Goal: Task Accomplishment & Management: Manage account settings

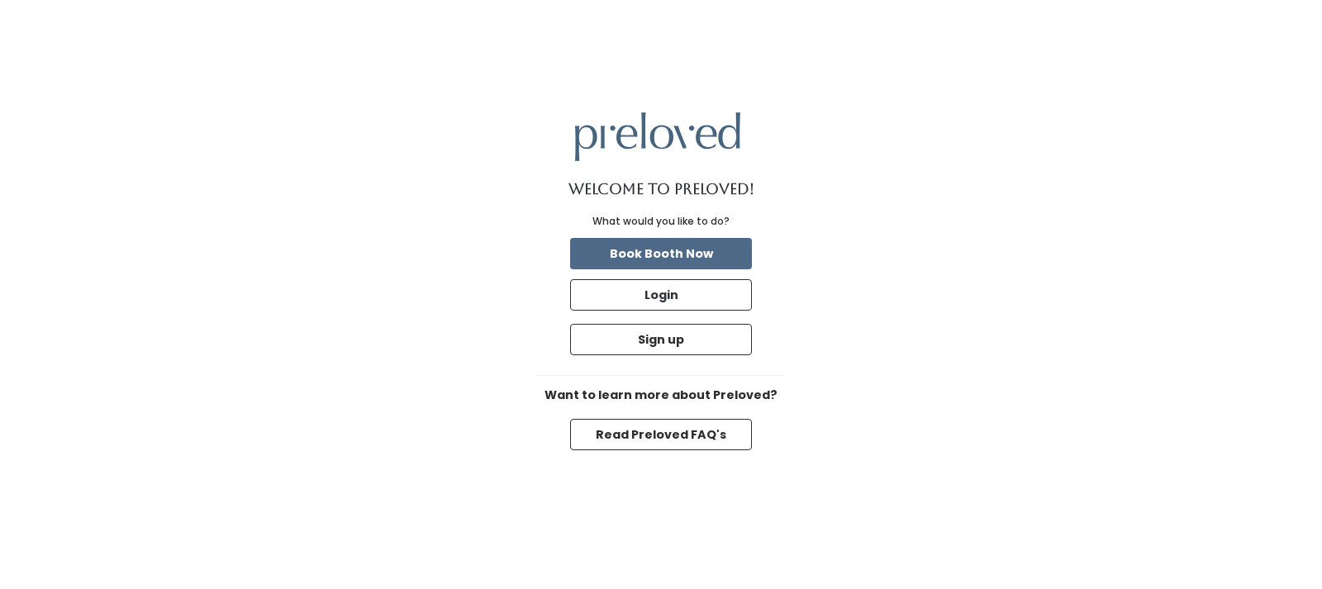
click at [1022, 367] on div "Welcome to Preloved! What would you like to do? Book Booth Now Login Sign up Wa…" at bounding box center [661, 294] width 1322 height 589
click at [662, 303] on button "Login" at bounding box center [661, 294] width 182 height 31
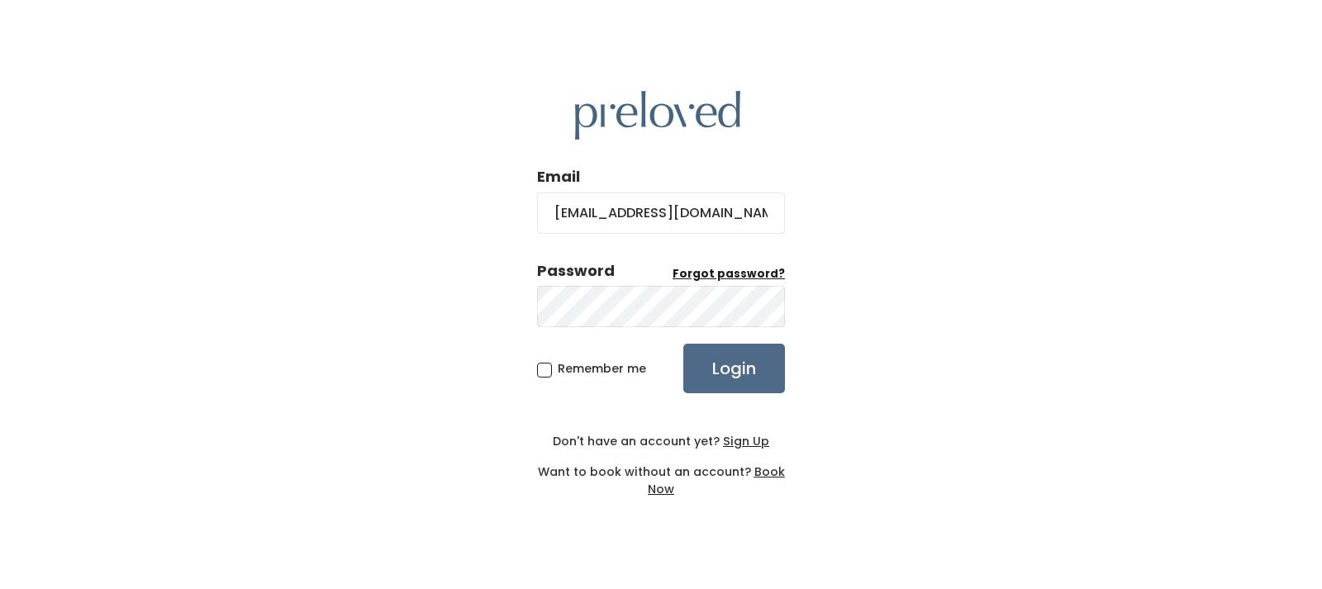
type input "[EMAIL_ADDRESS][DOMAIN_NAME]"
click at [731, 273] on u "Forgot password?" at bounding box center [728, 274] width 112 height 16
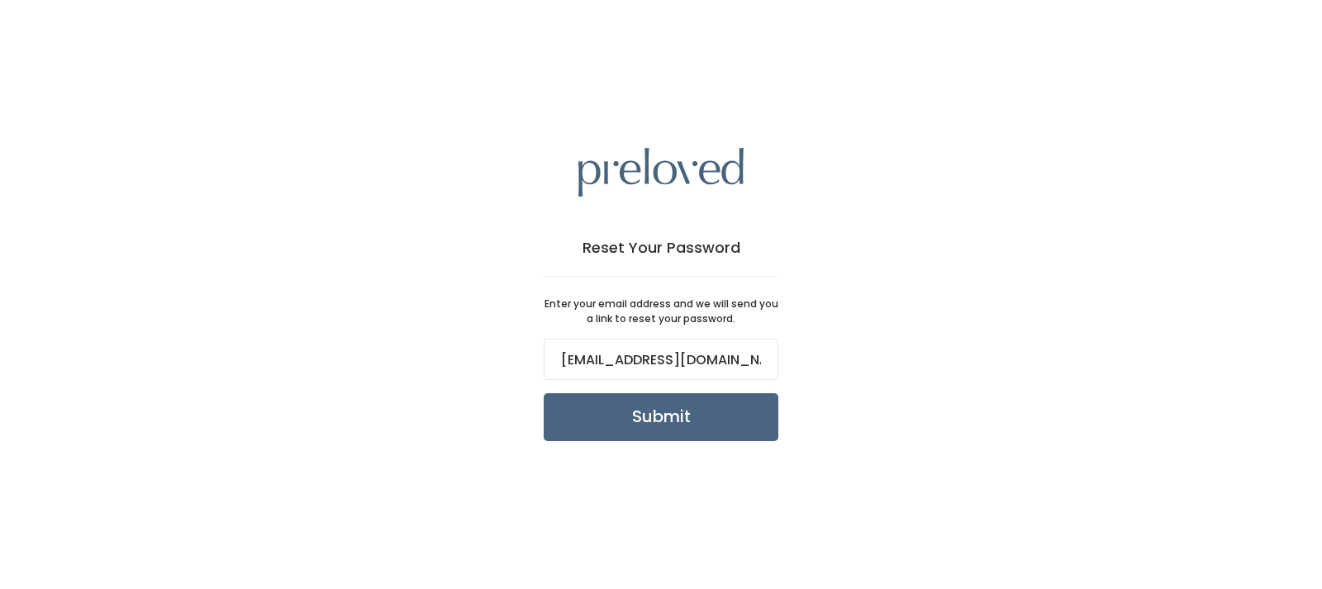
type input "[EMAIL_ADDRESS][DOMAIN_NAME]"
click at [658, 424] on input "Submit" at bounding box center [661, 417] width 235 height 48
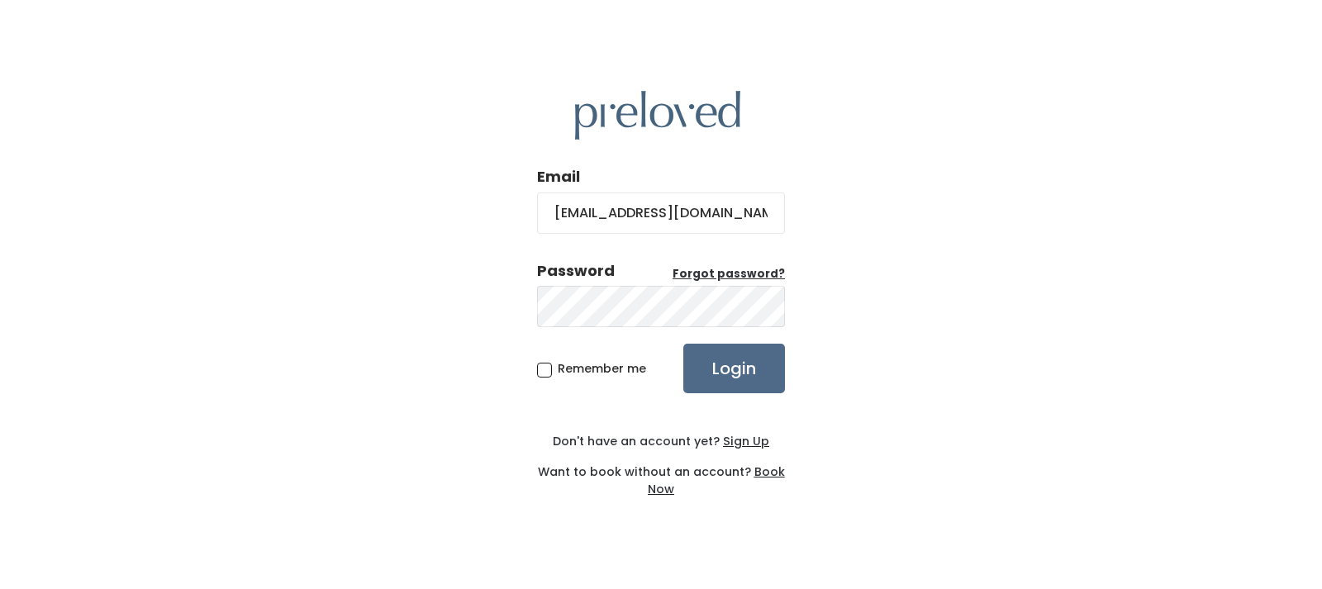
type input "[EMAIL_ADDRESS][DOMAIN_NAME]"
click at [725, 376] on input "Login" at bounding box center [734, 369] width 102 height 50
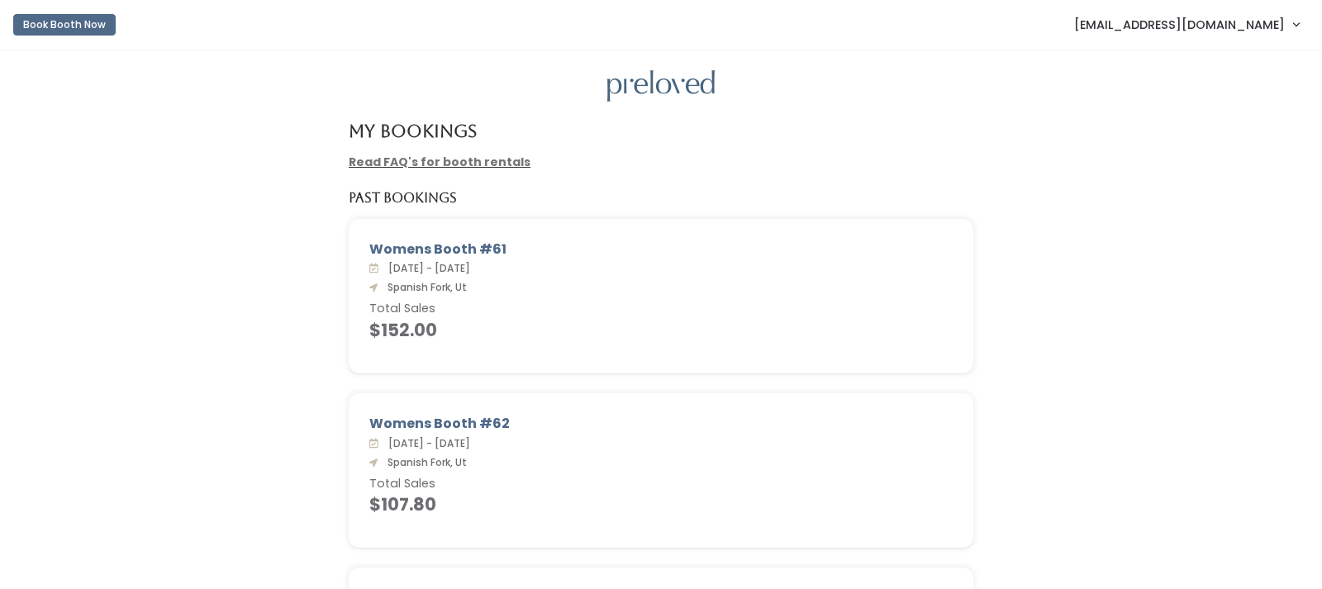
click at [1291, 24] on link "[EMAIL_ADDRESS][DOMAIN_NAME]" at bounding box center [1186, 25] width 258 height 36
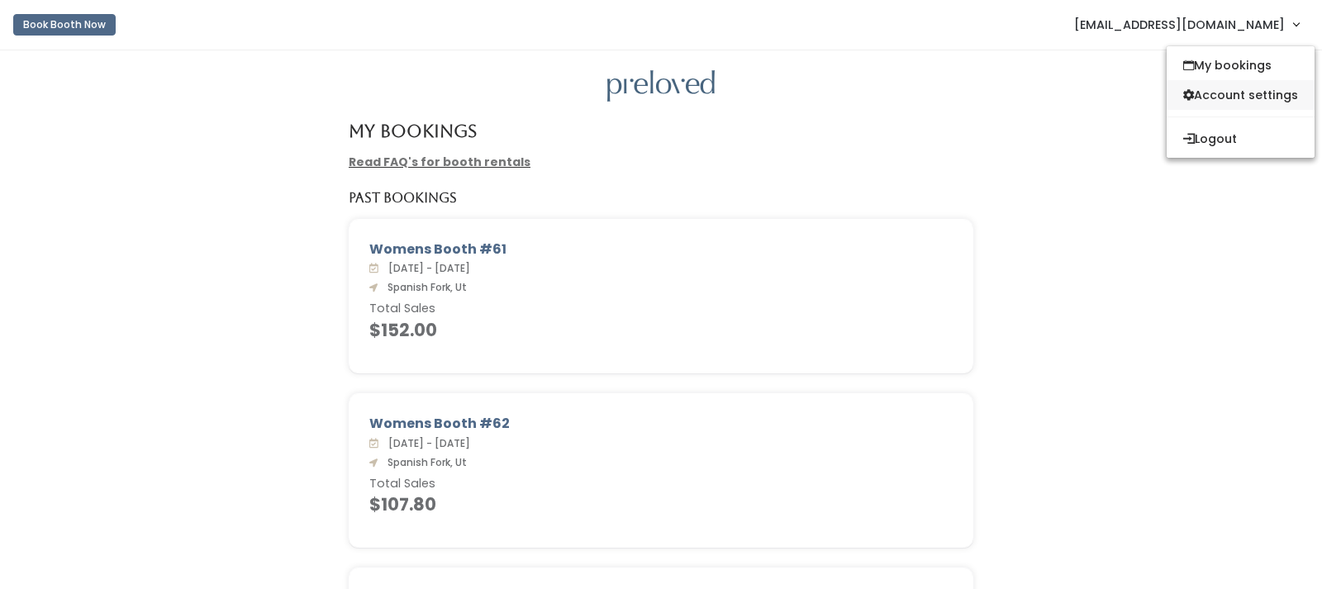
click at [1251, 94] on link "Account settings" at bounding box center [1240, 95] width 148 height 30
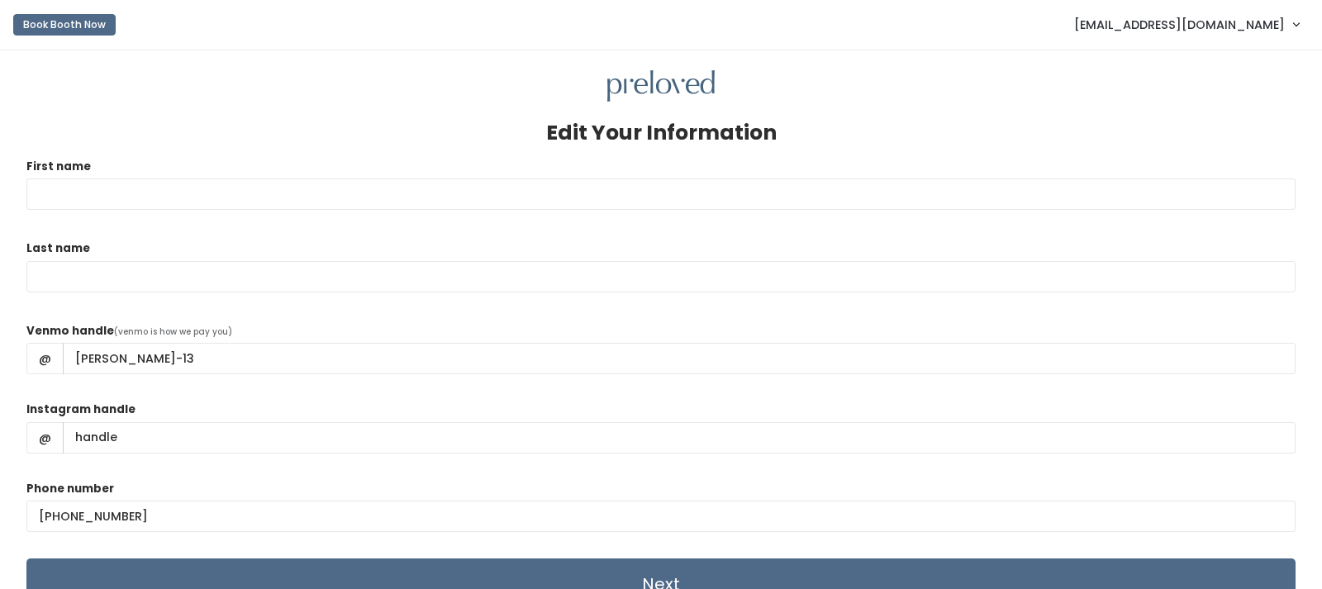
click at [501, 400] on form "First name Last name Venmo handle (venmo is how we pay you) @ keri-stone-13 Ins…" at bounding box center [660, 384] width 1269 height 453
click at [217, 184] on input "First name" at bounding box center [660, 193] width 1269 height 31
type input "Keri"
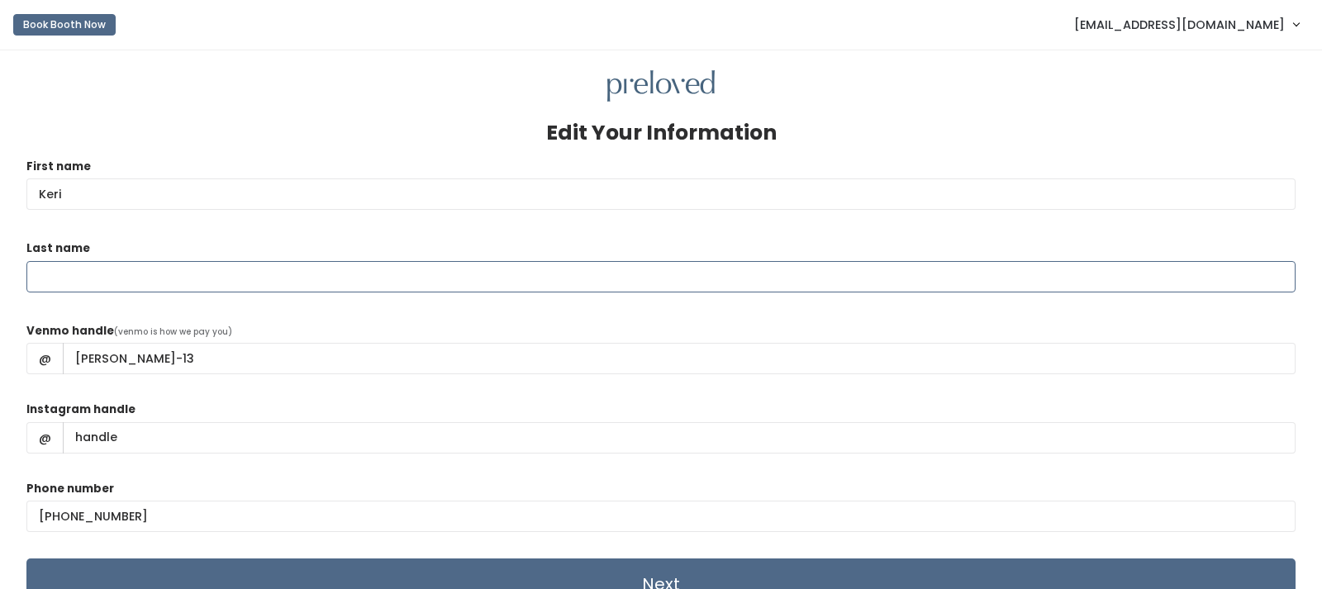
click at [177, 281] on input "Last name" at bounding box center [660, 276] width 1269 height 31
type input "Stone"
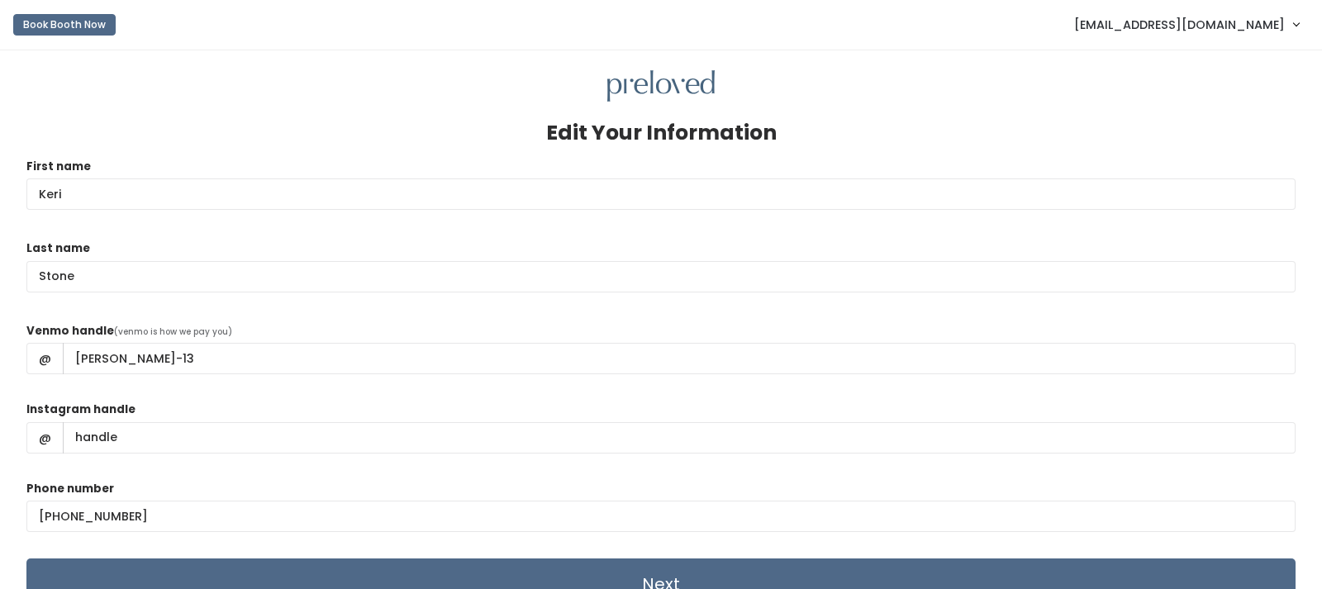
click at [143, 389] on form "First name Keri Last name Stone Venmo handle (venmo is how we pay you) @ keri-s…" at bounding box center [660, 384] width 1269 height 453
click at [162, 359] on input "keri-stone-13" at bounding box center [679, 358] width 1232 height 31
type input "k"
type input "m"
type input "Maren-Stone-2"
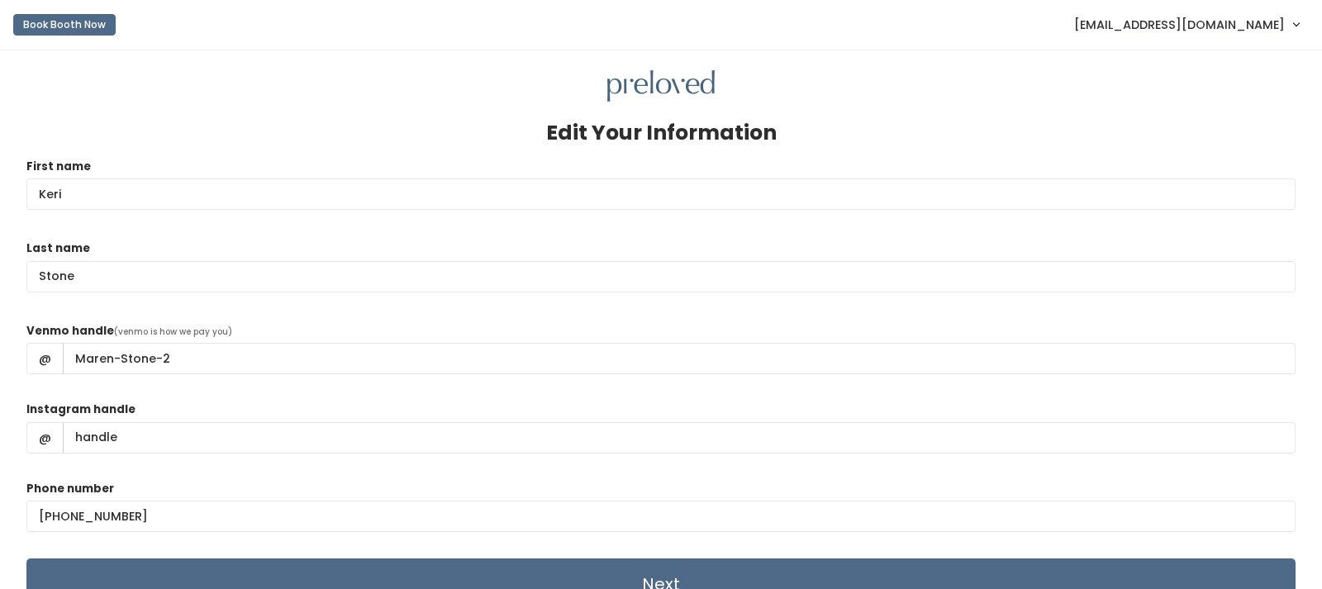
click at [1296, 23] on link "keriannstone@icloud.com" at bounding box center [1186, 25] width 258 height 36
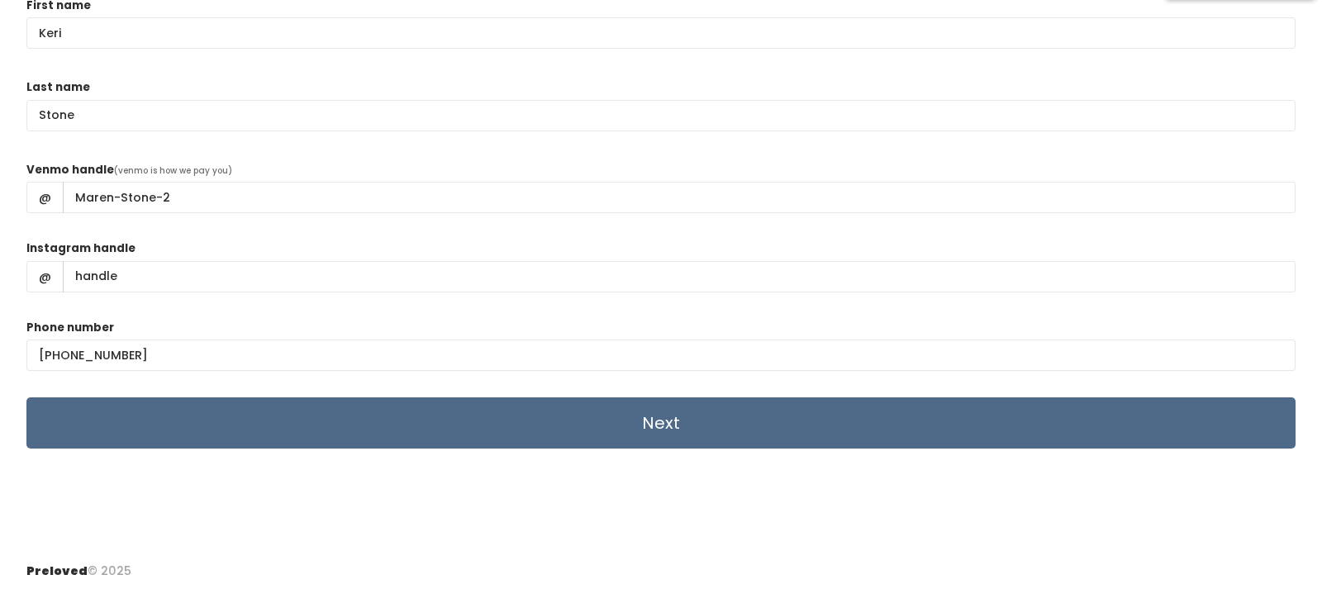
scroll to position [165, 0]
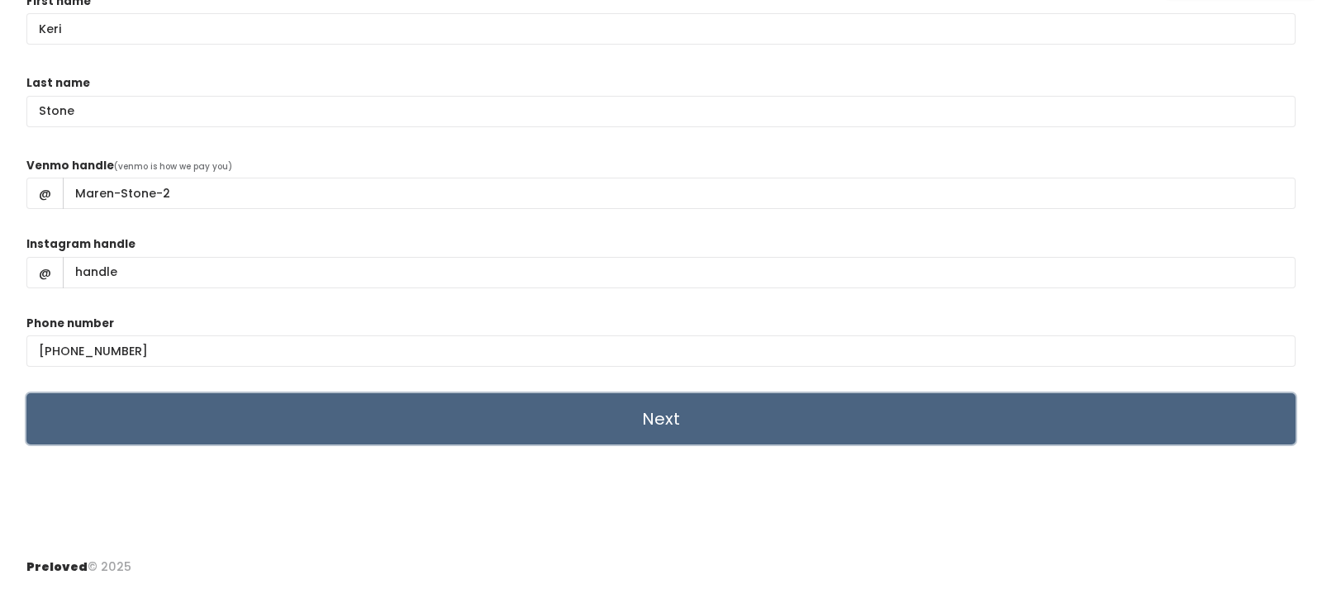
click at [793, 420] on input "Next" at bounding box center [660, 418] width 1269 height 51
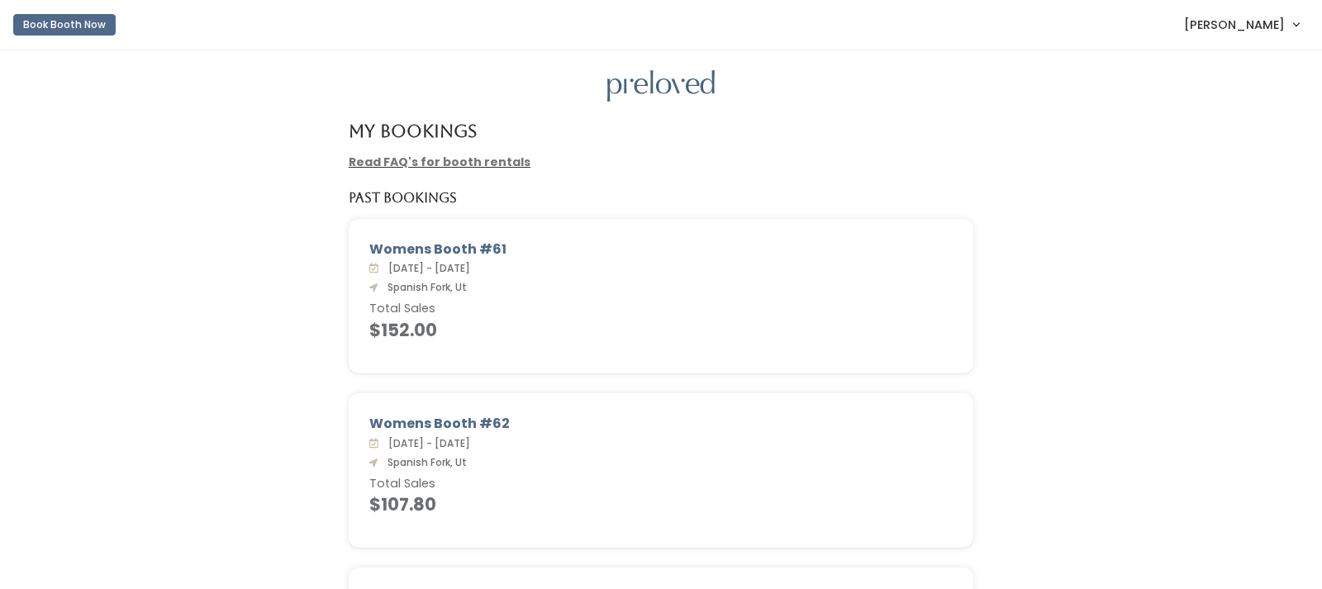
click at [1295, 24] on link "[PERSON_NAME]" at bounding box center [1241, 25] width 148 height 36
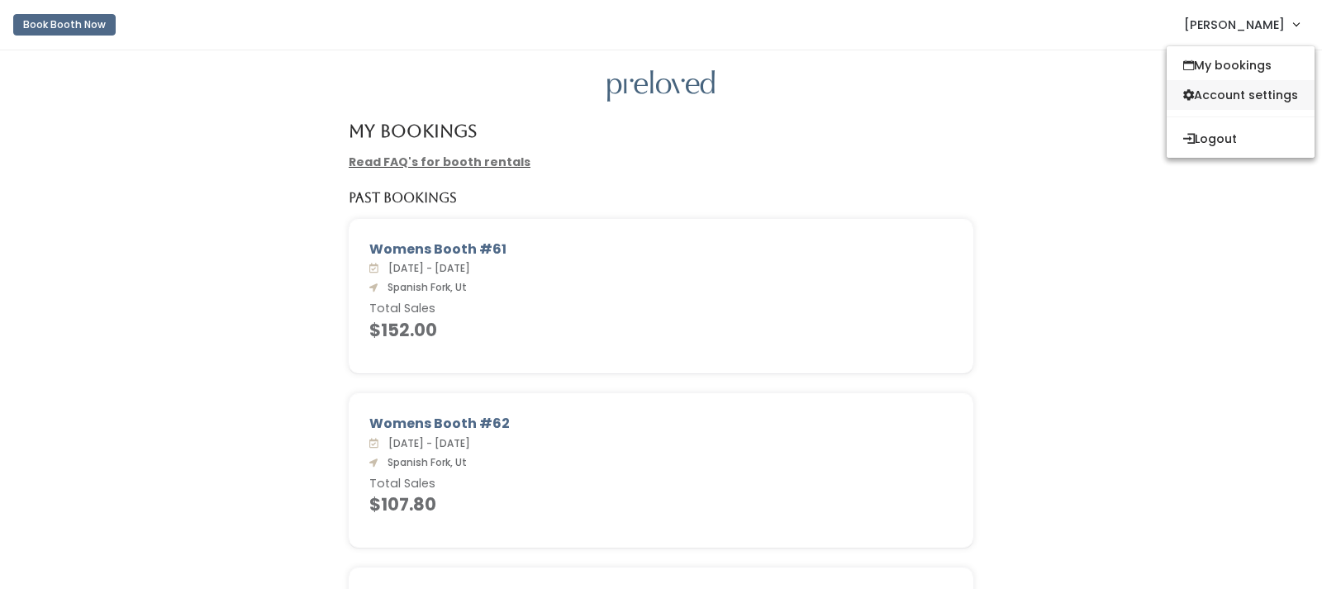
click at [1227, 98] on link "Account settings" at bounding box center [1240, 95] width 148 height 30
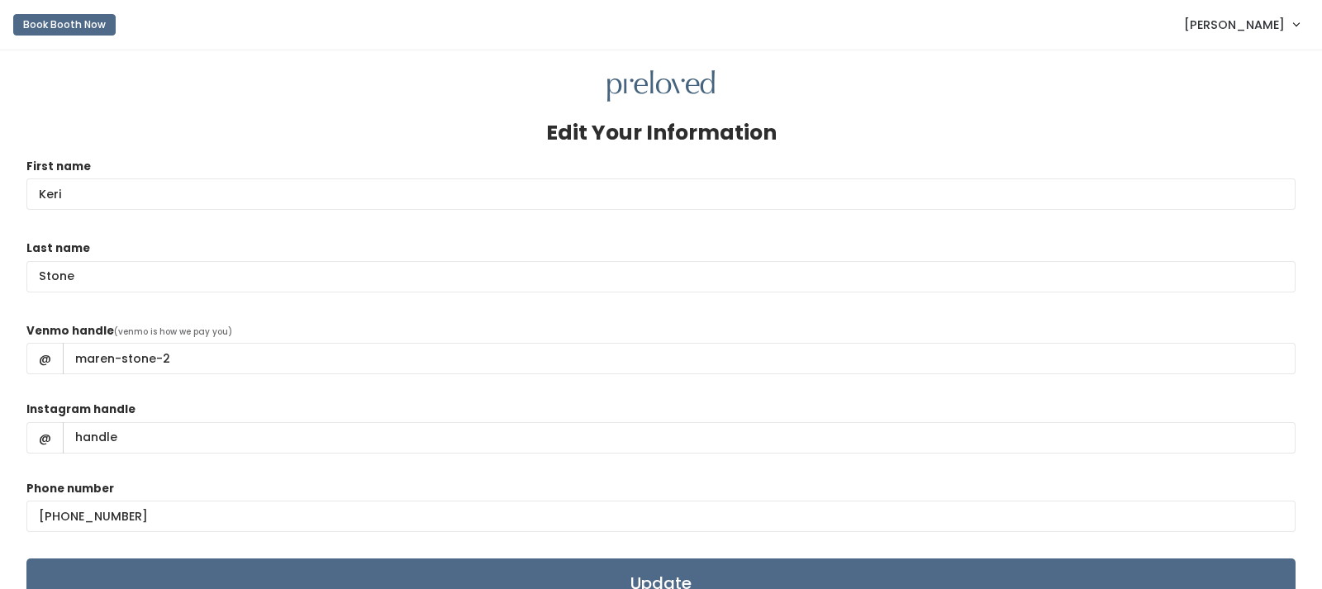
click at [1297, 22] on link "[PERSON_NAME]" at bounding box center [1241, 25] width 148 height 36
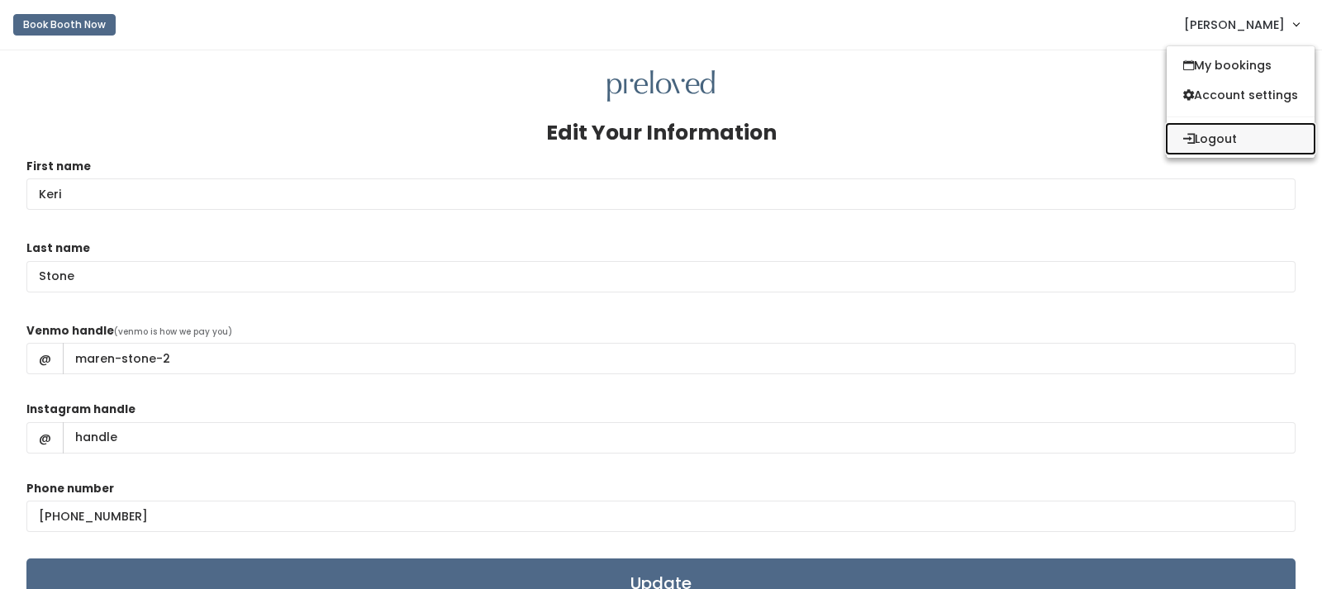
click at [1226, 135] on button "Logout" at bounding box center [1240, 139] width 148 height 30
